Goal: Task Accomplishment & Management: Complete application form

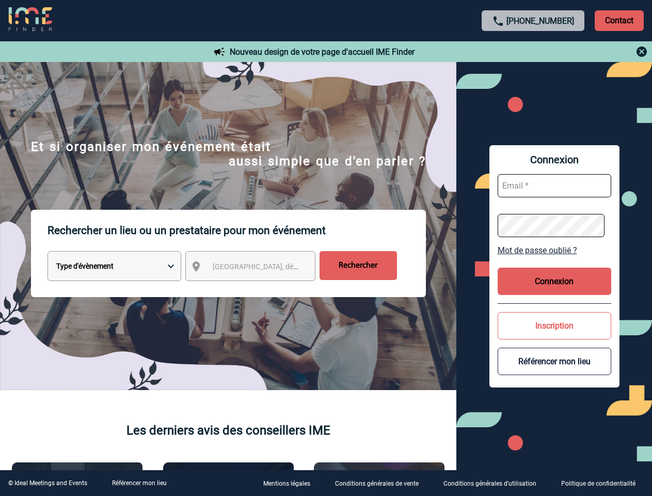
click at [326, 248] on p "Rechercher un lieu ou un prestataire pour mon événement" at bounding box center [237, 230] width 379 height 41
click at [619, 20] on p "Contact" at bounding box center [619, 20] width 49 height 21
click at [534, 52] on div at bounding box center [534, 51] width 230 height 12
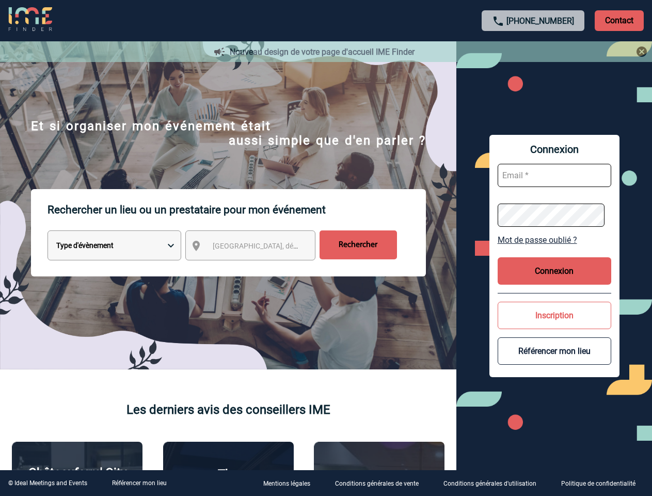
click at [260, 268] on div at bounding box center [326, 247] width 652 height 495
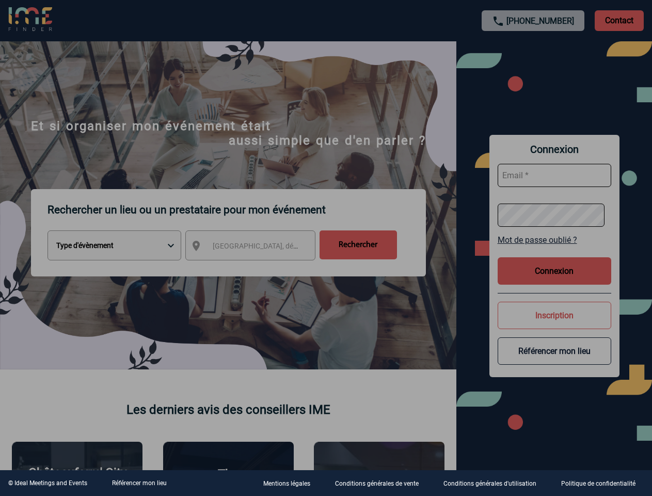
click at [555, 250] on div at bounding box center [326, 248] width 652 height 496
click at [555, 281] on div at bounding box center [326, 248] width 652 height 496
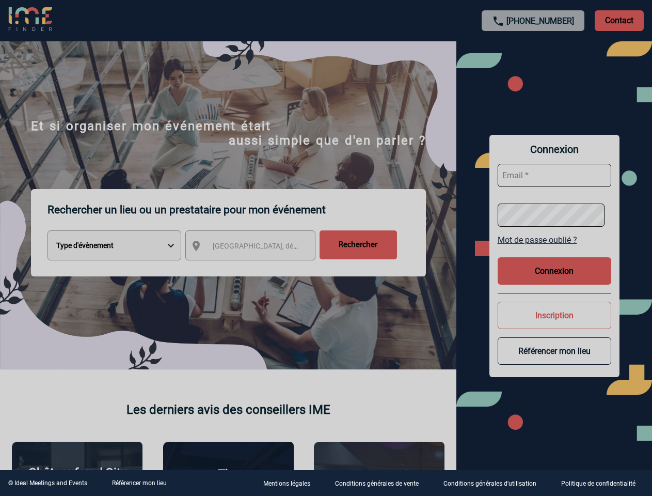
click at [555, 325] on div at bounding box center [326, 248] width 652 height 496
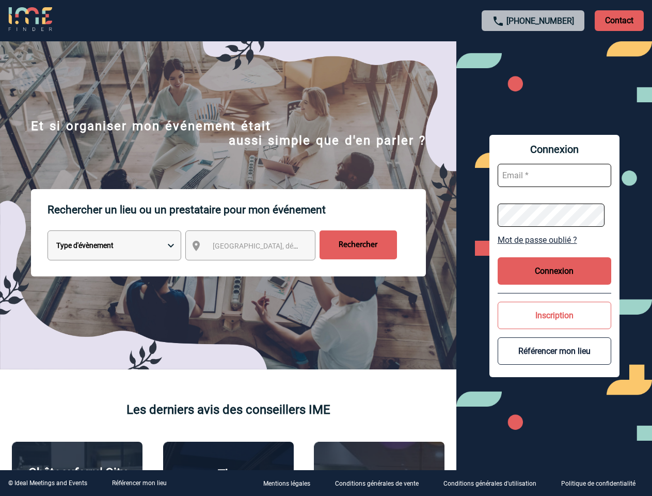
click at [555, 361] on button "Référencer mon lieu" at bounding box center [555, 350] width 114 height 27
click at [139, 483] on link "Référencer mon lieu" at bounding box center [139, 482] width 55 height 7
